Goal: Information Seeking & Learning: Learn about a topic

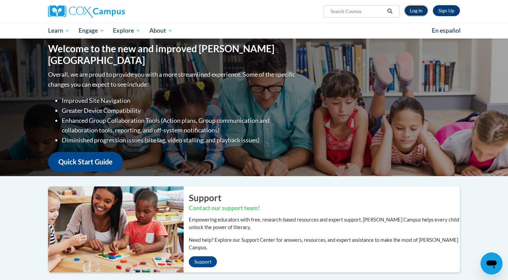
click at [420, 11] on link "Log In" at bounding box center [417, 10] width 24 height 11
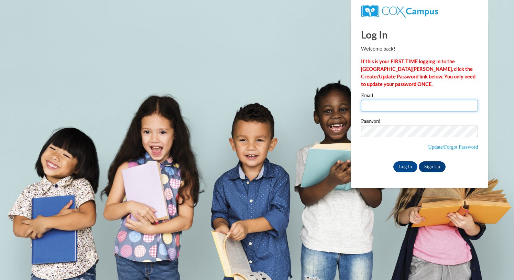
click at [385, 103] on input "Email" at bounding box center [419, 106] width 117 height 12
type input "mjackma1@my.westga.edu"
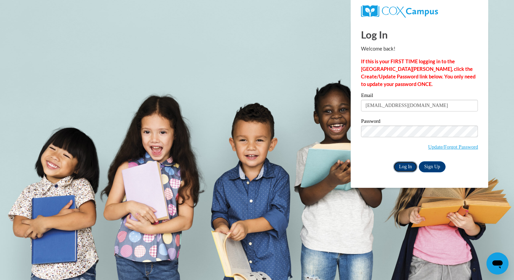
click at [406, 167] on input "Log In" at bounding box center [405, 166] width 24 height 11
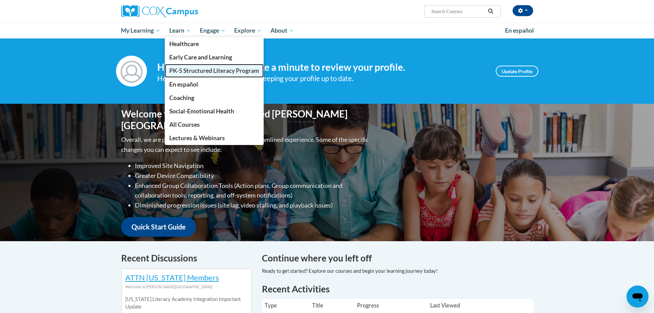
click at [194, 70] on span "PK-5 Structured Literacy Program" at bounding box center [214, 70] width 90 height 7
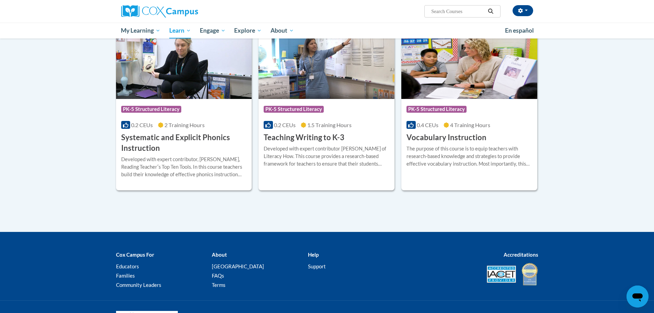
scroll to position [752, 0]
click at [194, 137] on h3 "Systematic and Explicit Phonics Instruction" at bounding box center [184, 142] width 126 height 21
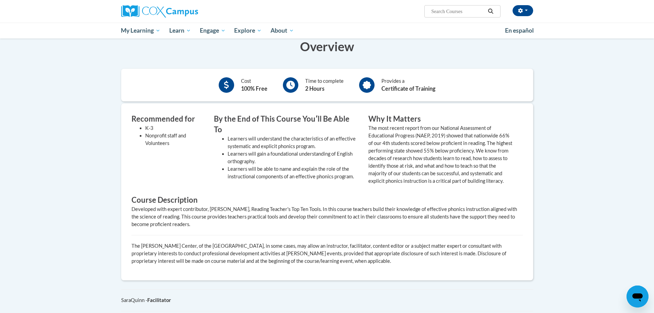
scroll to position [64, 0]
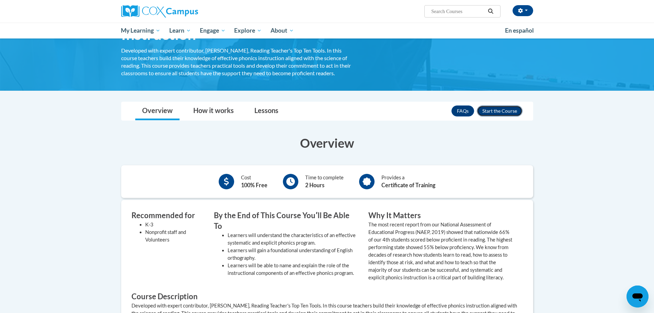
click at [509, 112] on button "Enroll" at bounding box center [500, 110] width 46 height 11
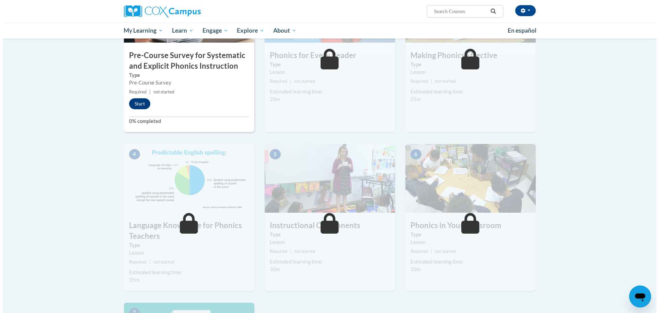
scroll to position [206, 0]
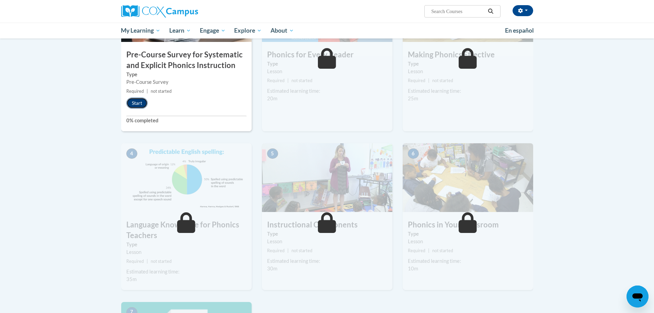
click at [138, 105] on button "Start" at bounding box center [136, 103] width 21 height 11
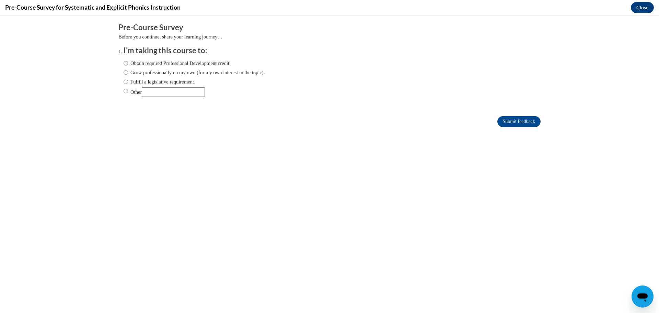
scroll to position [0, 0]
click at [133, 88] on label "Other" at bounding box center [164, 92] width 81 height 10
click at [128, 88] on input "Other" at bounding box center [126, 91] width 4 height 8
radio input "true"
click at [162, 92] on input "Other" at bounding box center [173, 92] width 63 height 10
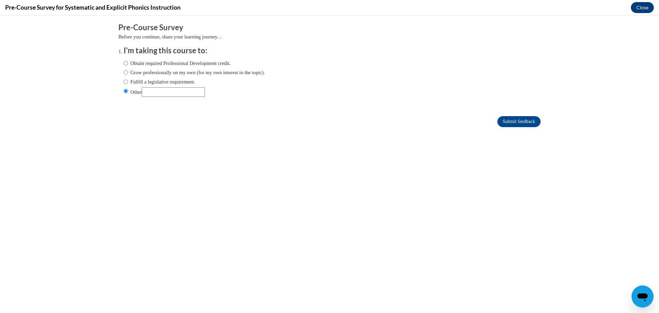
type input "Graduate Course requirement"
click at [505, 123] on input "Submit feedback" at bounding box center [519, 121] width 43 height 11
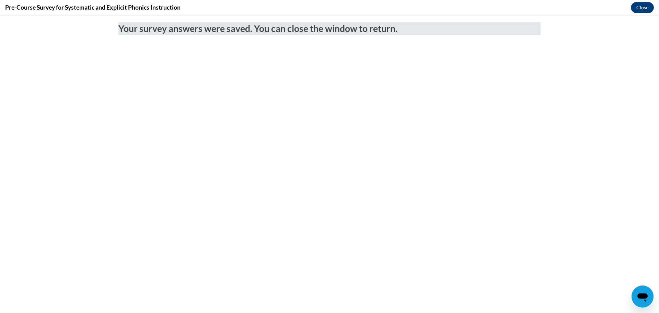
click at [654, 3] on div "Pre-Course Survey for Systematic and Explicit Phonics Instruction Close" at bounding box center [329, 7] width 659 height 15
click at [651, 4] on button "Close" at bounding box center [642, 7] width 23 height 11
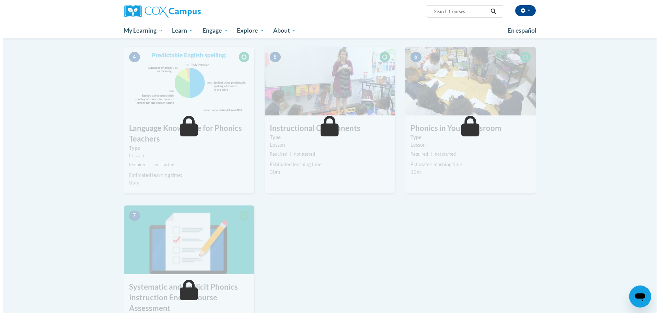
scroll to position [137, 0]
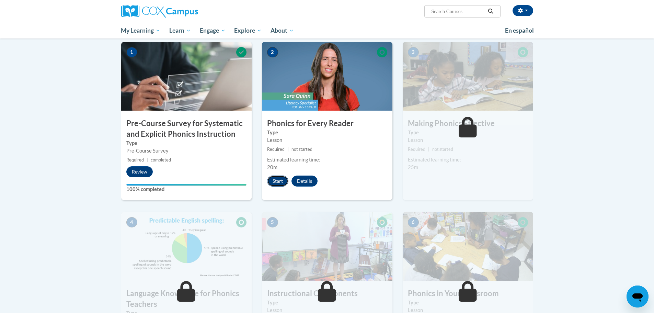
click at [285, 178] on button "Start" at bounding box center [277, 181] width 21 height 11
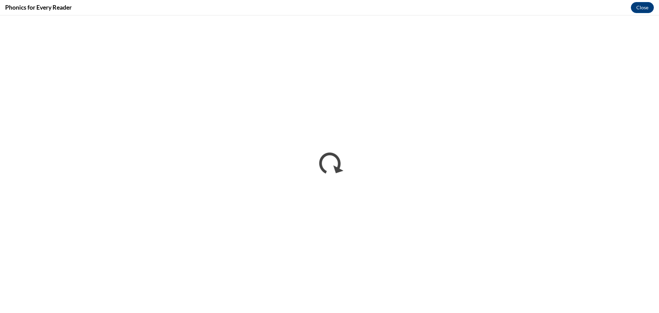
scroll to position [0, 0]
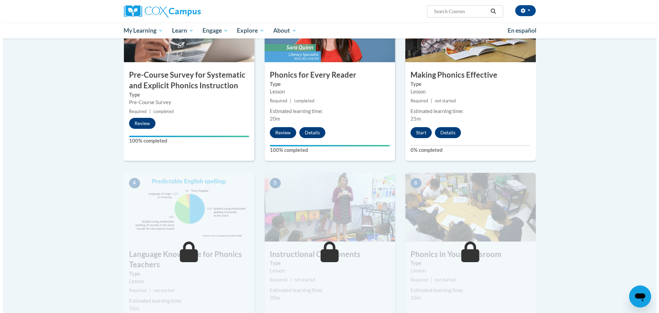
scroll to position [206, 0]
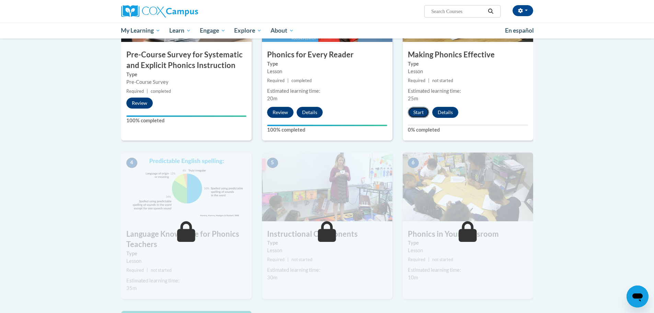
click at [417, 107] on button "Start" at bounding box center [418, 112] width 21 height 11
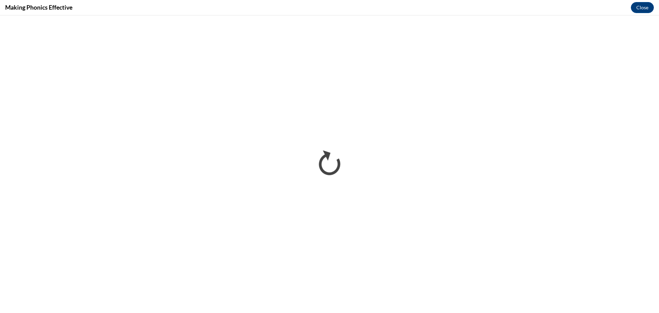
scroll to position [0, 0]
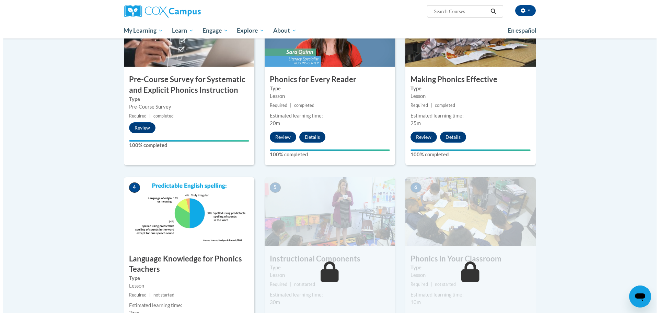
scroll to position [240, 0]
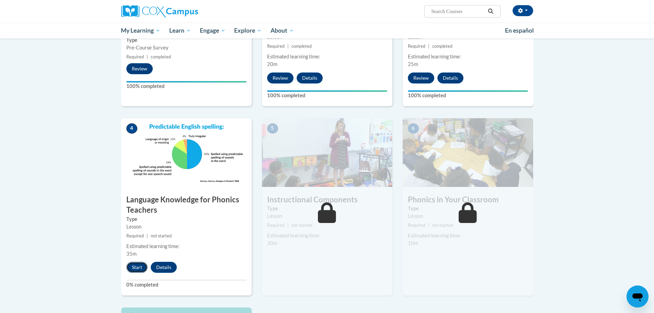
click at [129, 271] on button "Start" at bounding box center [136, 267] width 21 height 11
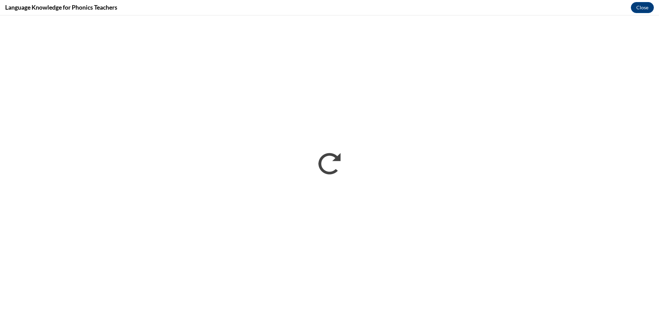
scroll to position [0, 0]
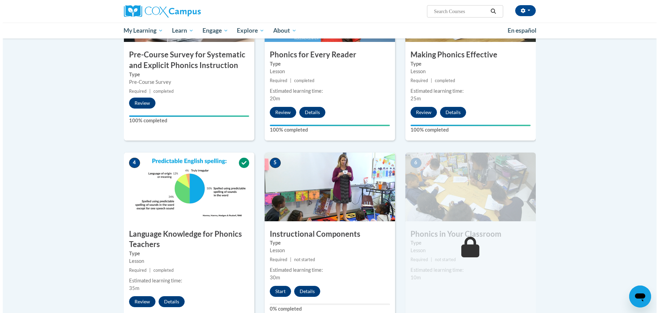
scroll to position [309, 0]
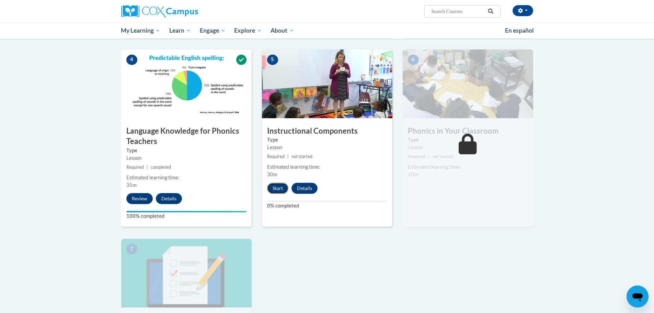
click at [275, 187] on button "Start" at bounding box center [277, 188] width 21 height 11
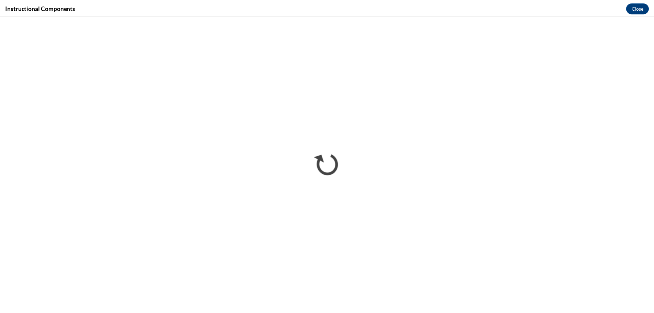
scroll to position [0, 0]
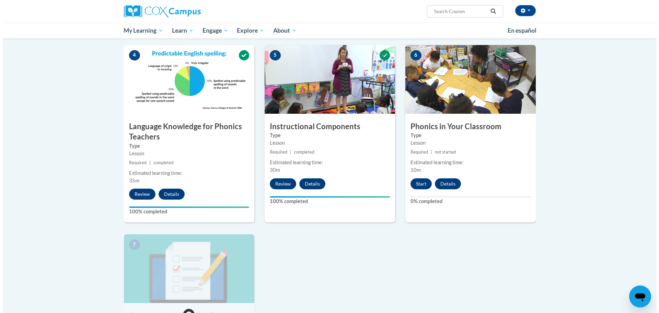
scroll to position [309, 0]
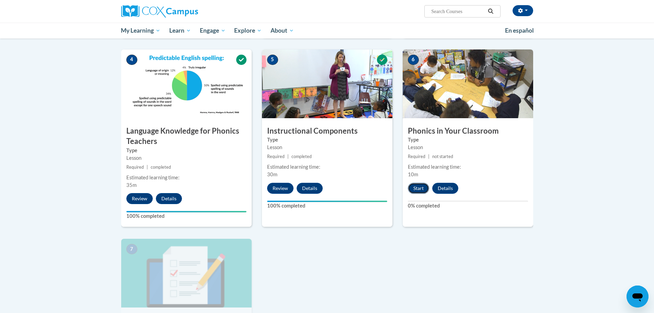
click at [418, 190] on button "Start" at bounding box center [418, 188] width 21 height 11
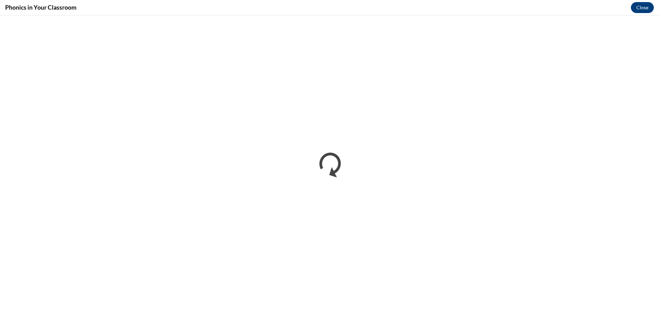
scroll to position [0, 0]
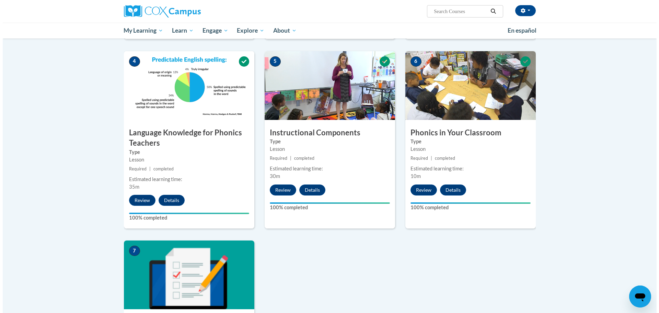
scroll to position [447, 0]
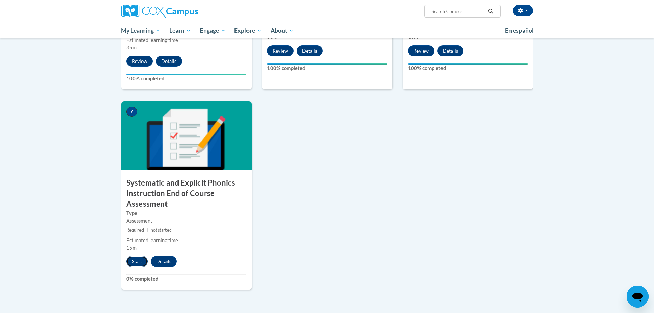
click at [140, 263] on button "Start" at bounding box center [136, 261] width 21 height 11
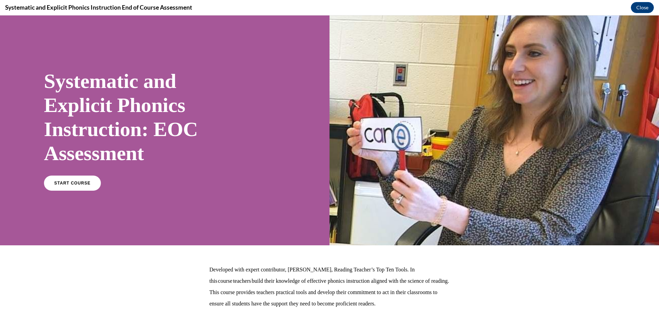
scroll to position [0, 0]
